Goal: Check status: Check status

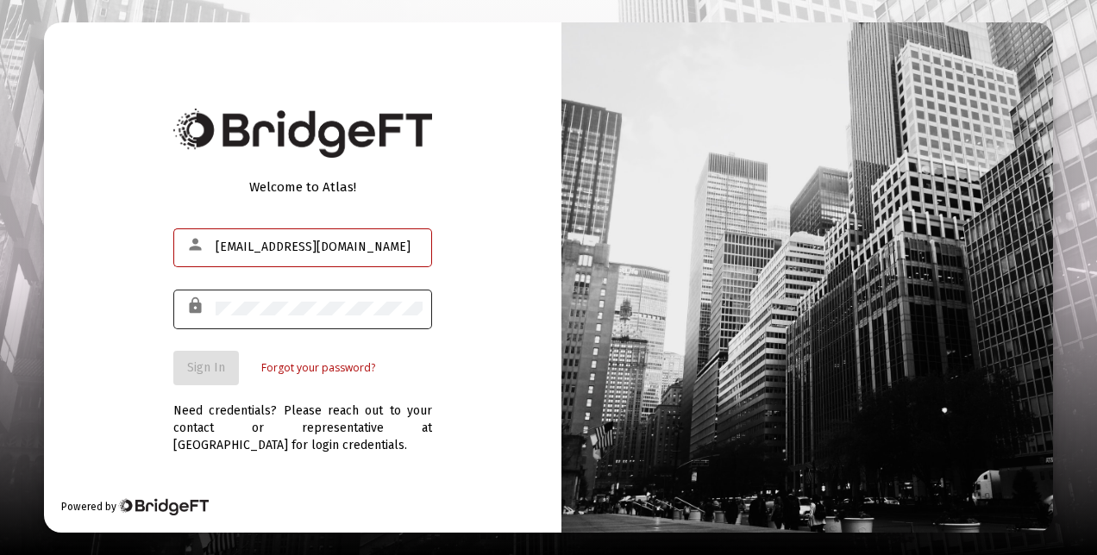
type input "[EMAIL_ADDRESS][DOMAIN_NAME]"
click at [241, 290] on div at bounding box center [319, 308] width 207 height 42
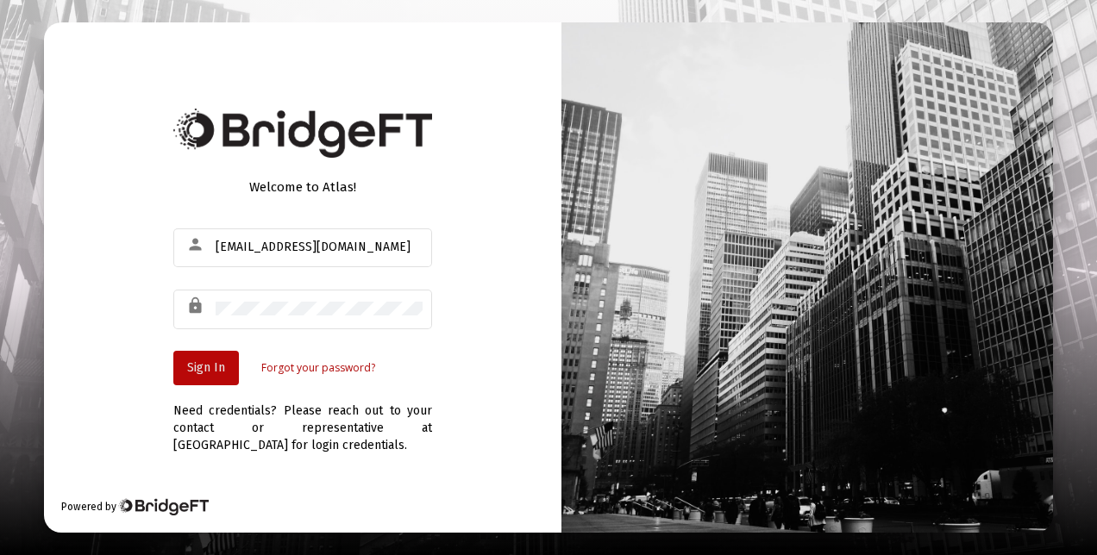
click at [195, 366] on span "Sign In" at bounding box center [206, 367] width 38 height 15
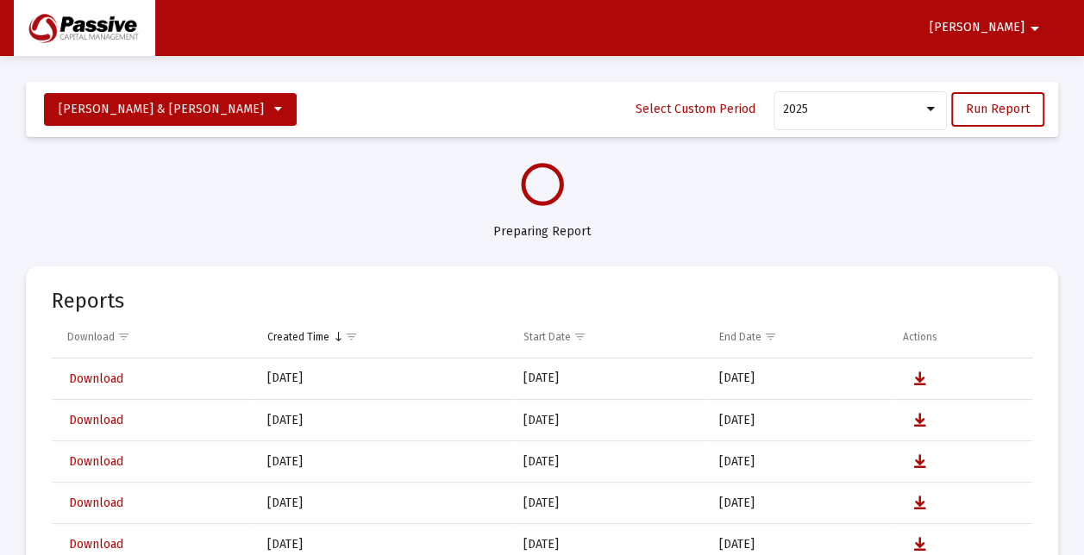
select select "View all"
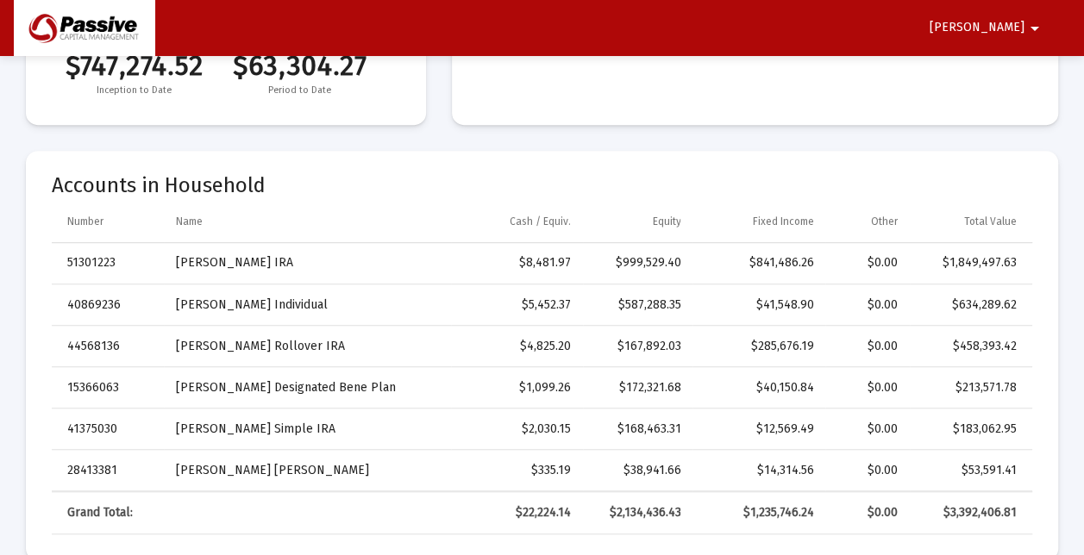
scroll to position [482, 0]
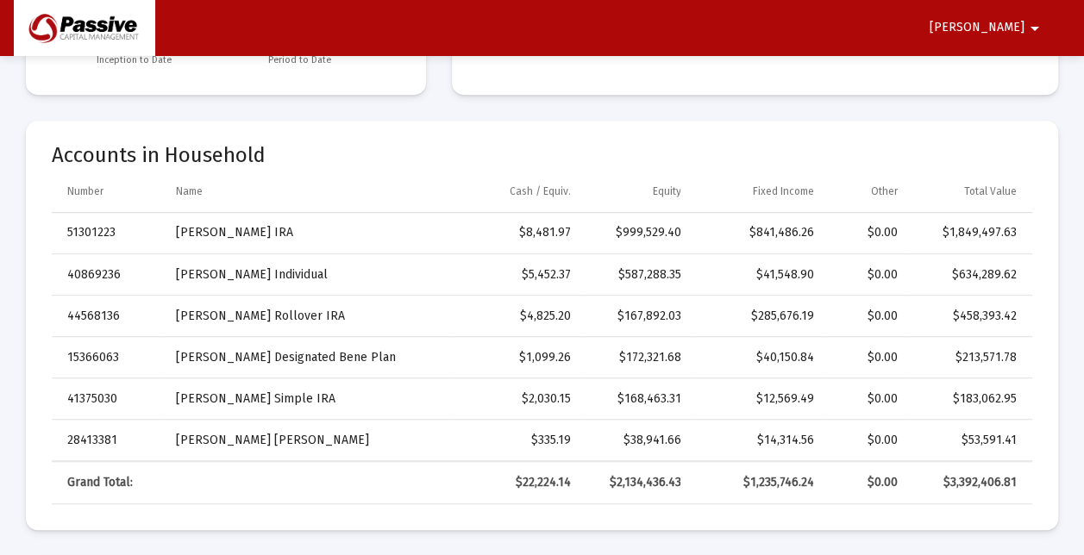
click at [838, 353] on div "$0.00" at bounding box center [866, 357] width 59 height 17
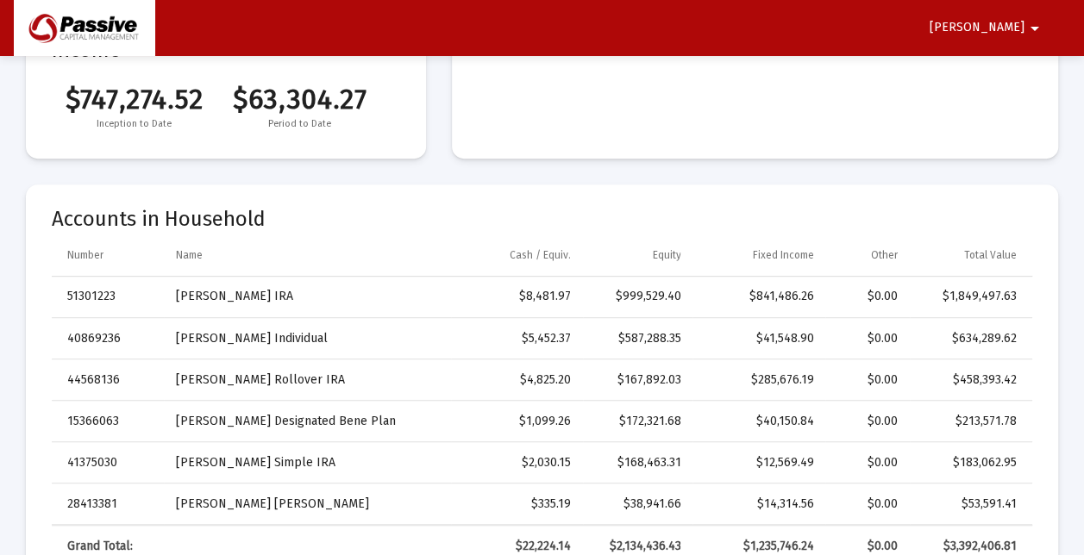
scroll to position [417, 0]
click at [253, 326] on td "[PERSON_NAME] Individual" at bounding box center [307, 339] width 287 height 41
click at [251, 335] on td "[PERSON_NAME] Individual" at bounding box center [307, 339] width 287 height 41
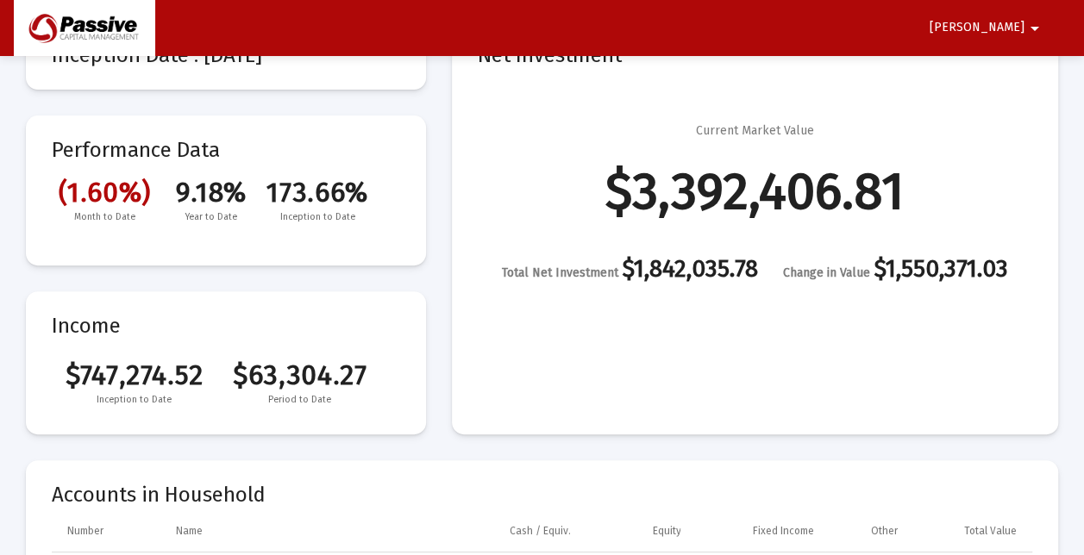
scroll to position [0, 0]
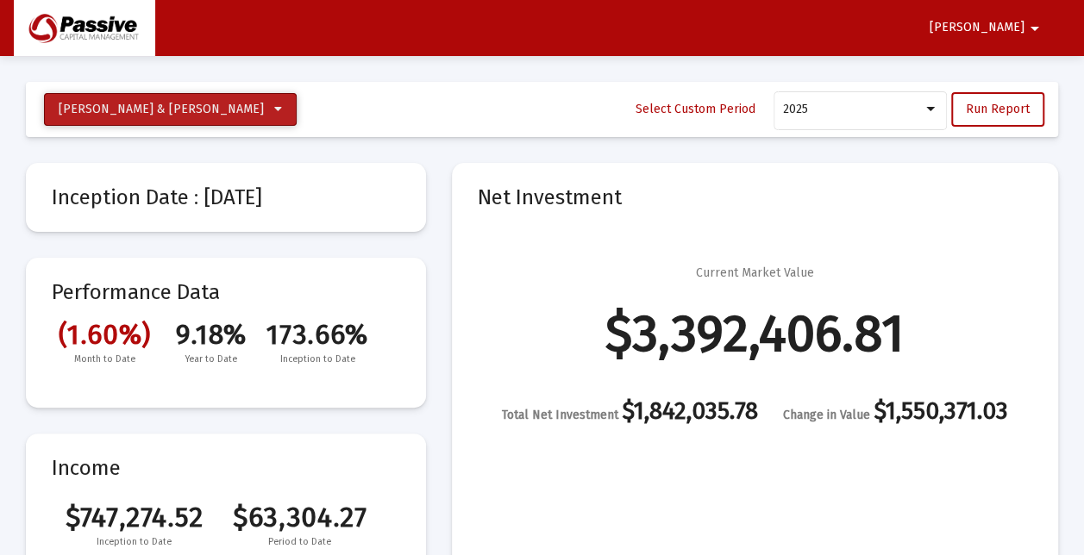
click at [274, 105] on icon at bounding box center [278, 109] width 8 height 12
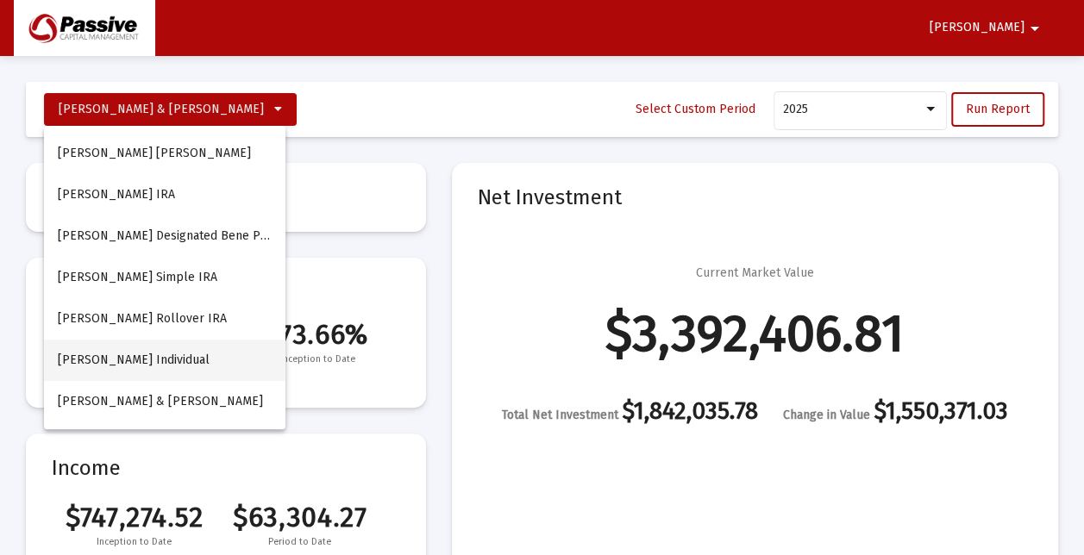
click at [124, 360] on button "[PERSON_NAME] Individual" at bounding box center [164, 360] width 241 height 41
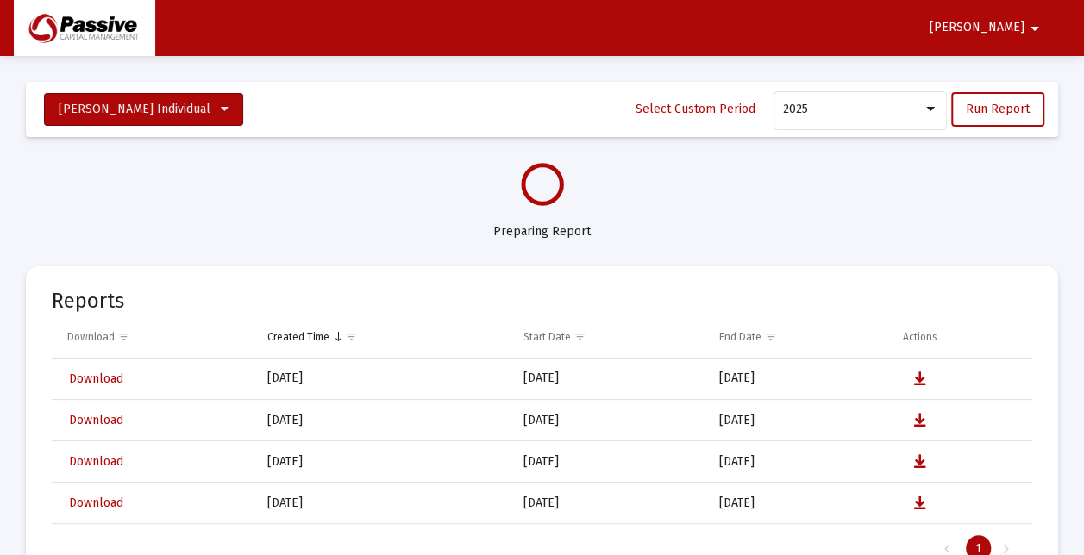
select select "View all"
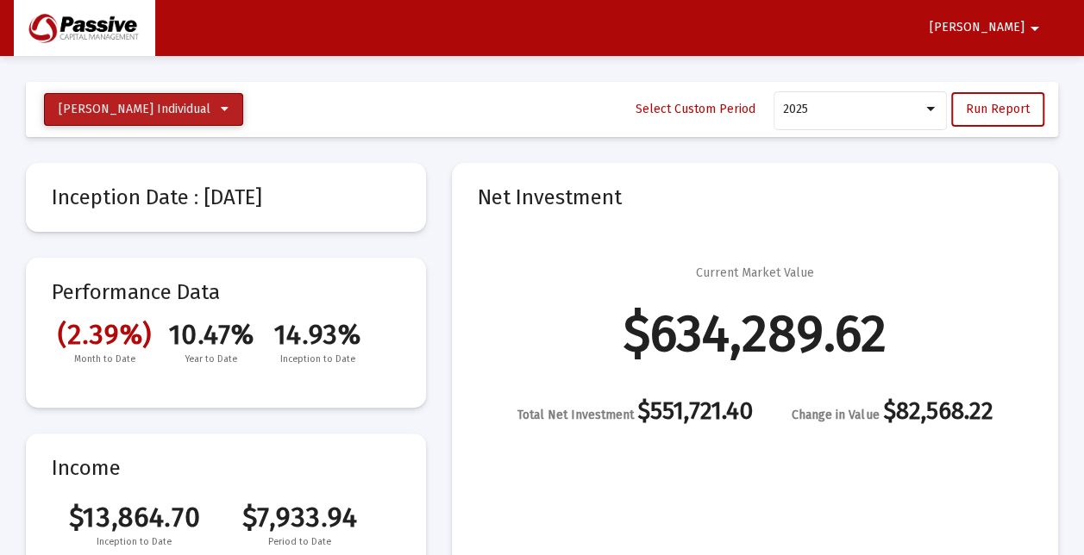
click at [221, 110] on icon at bounding box center [225, 109] width 8 height 12
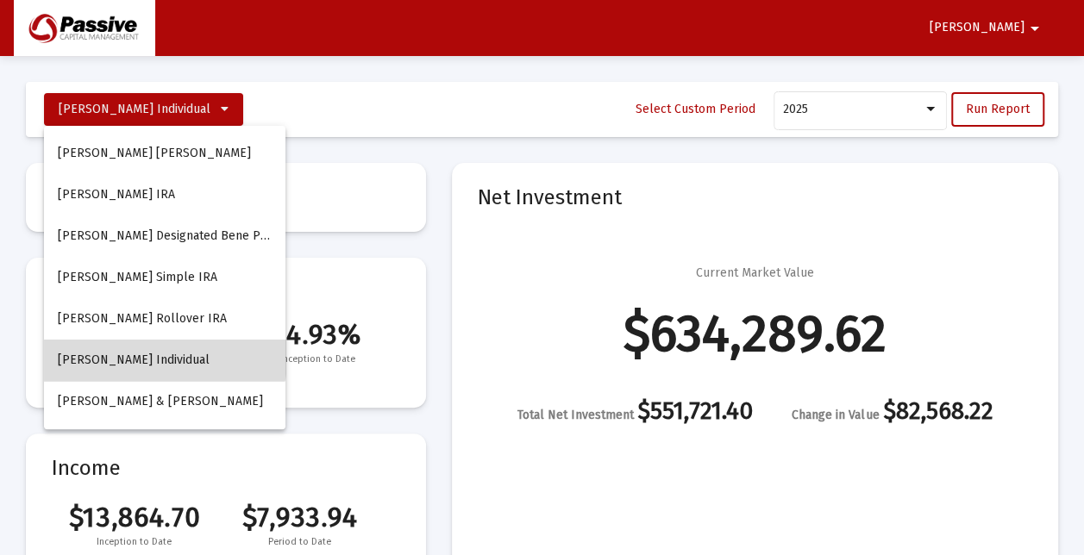
click at [153, 353] on button "[PERSON_NAME] Individual" at bounding box center [164, 360] width 241 height 41
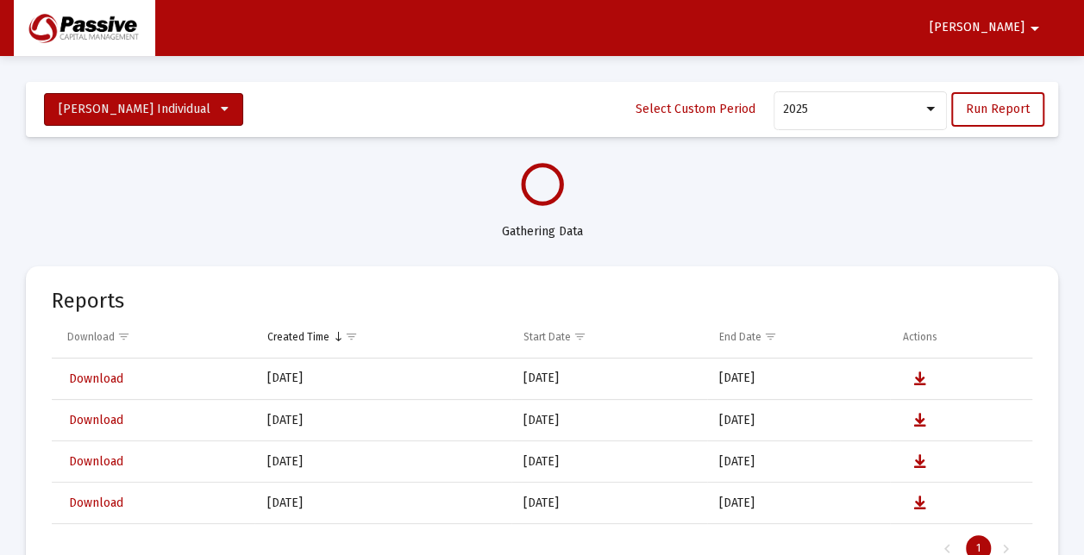
select select "View all"
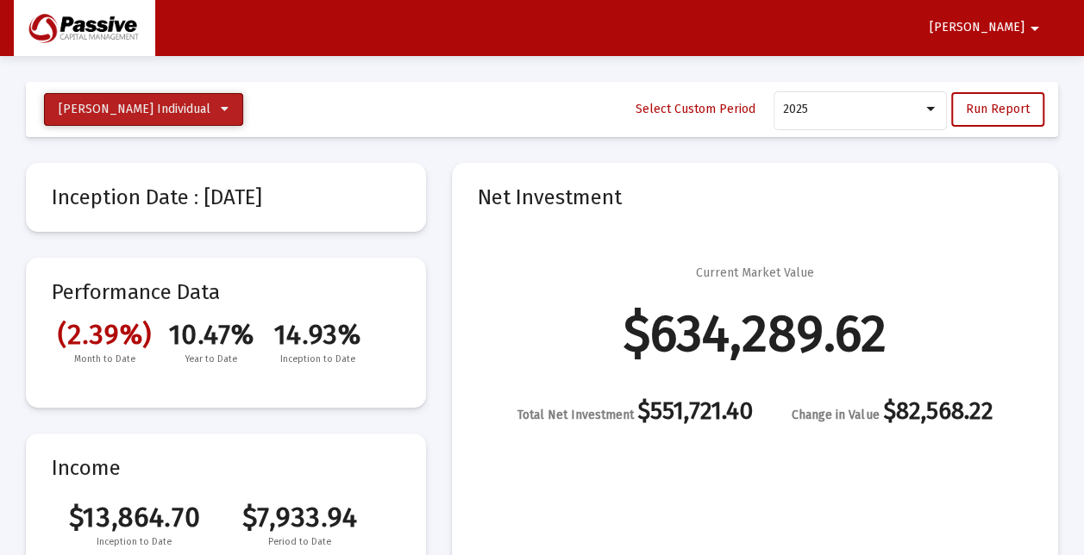
click at [221, 107] on icon at bounding box center [225, 109] width 8 height 12
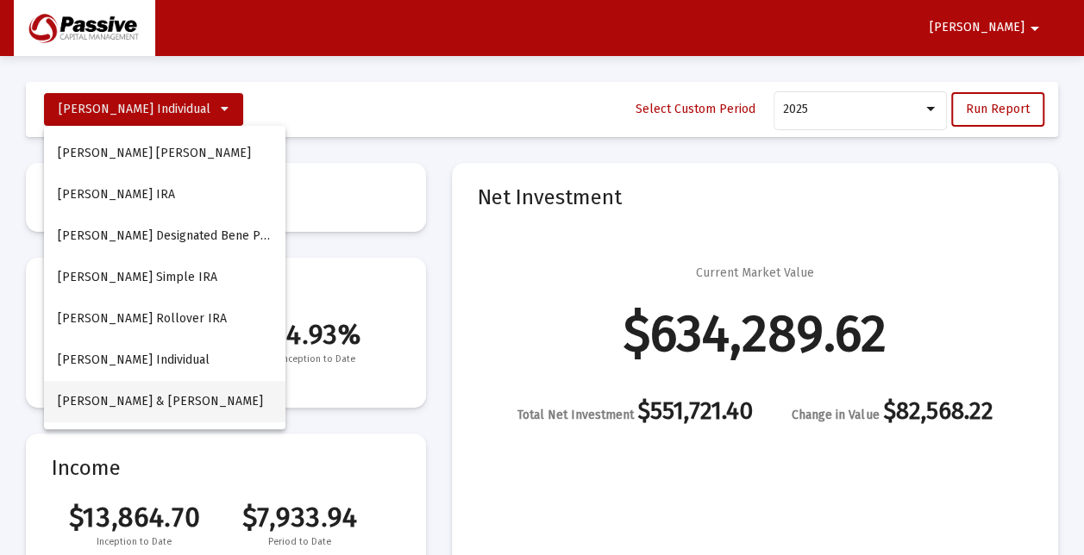
click at [194, 399] on span "[PERSON_NAME] & [PERSON_NAME]" at bounding box center [160, 401] width 205 height 15
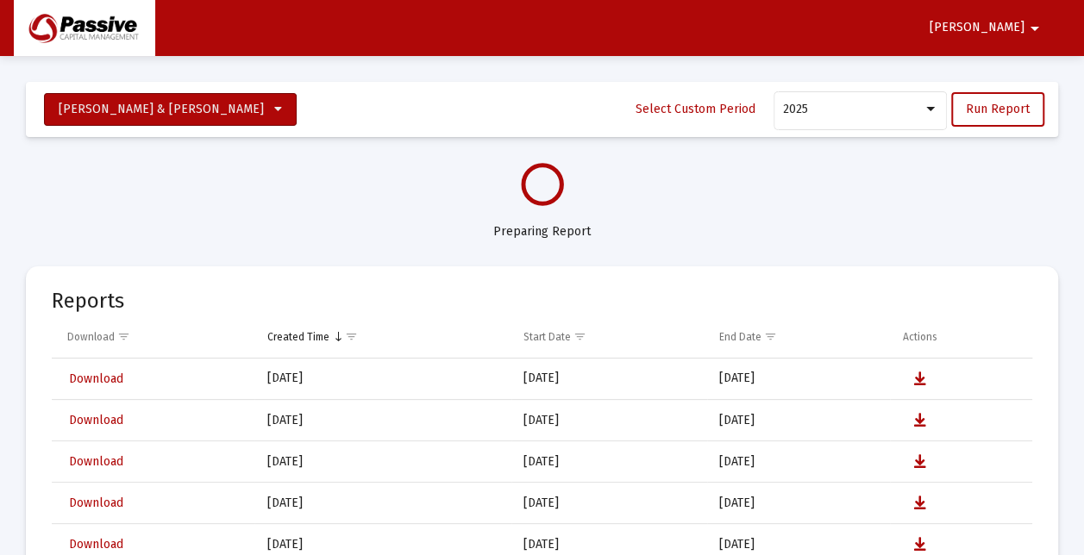
select select "View all"
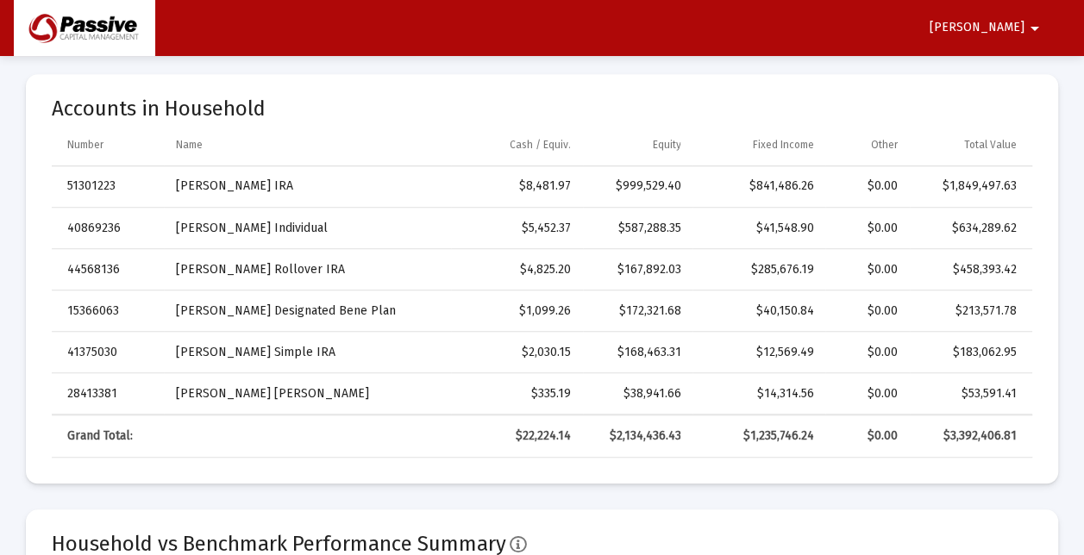
scroll to position [537, 0]
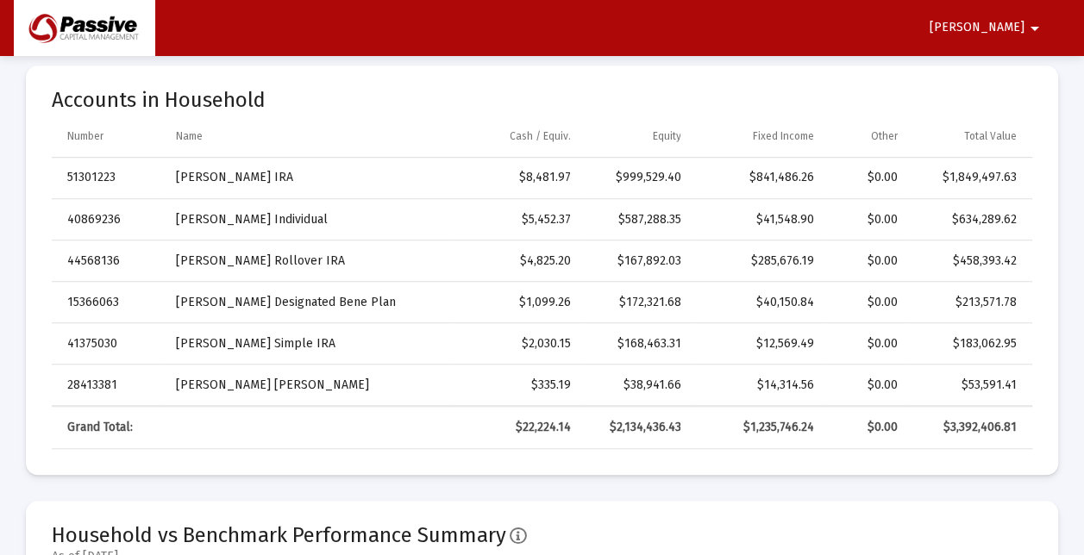
click at [688, 192] on td "$999,529.40" at bounding box center [638, 178] width 110 height 41
